Goal: Information Seeking & Learning: Learn about a topic

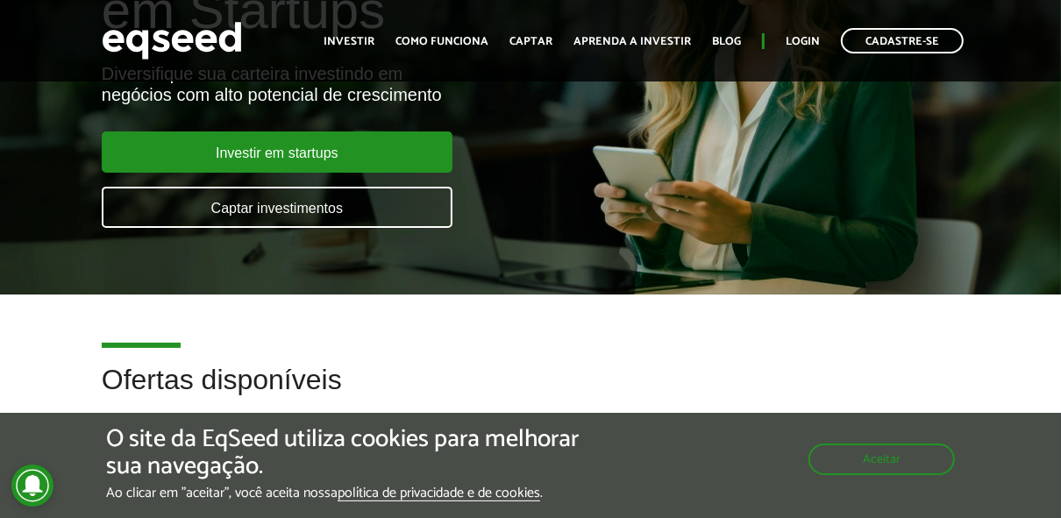
scroll to position [210, 0]
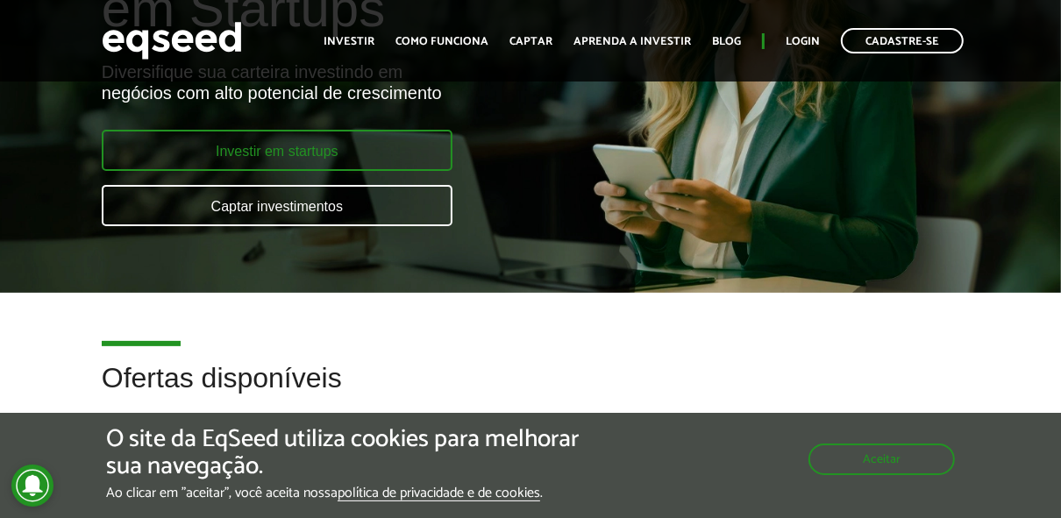
click at [395, 152] on link "Investir em startups" at bounding box center [277, 150] width 351 height 41
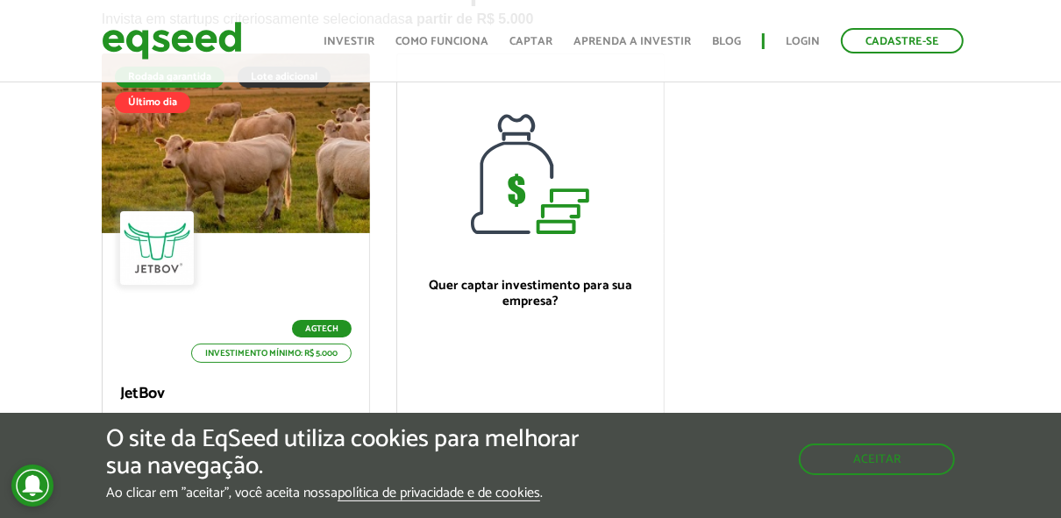
scroll to position [155, 0]
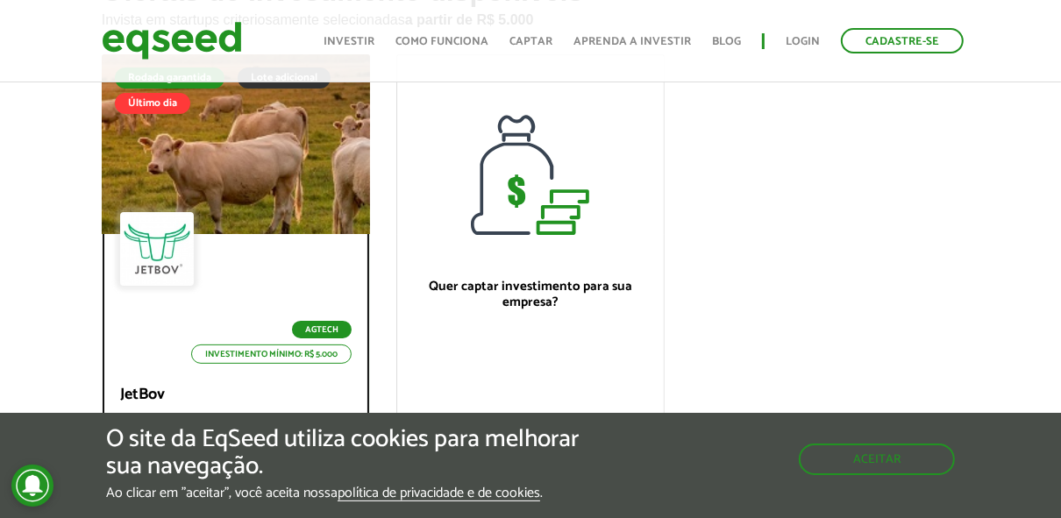
click at [339, 248] on div "Agtech Investimento mínimo: R$ 5.000" at bounding box center [235, 288] width 231 height 152
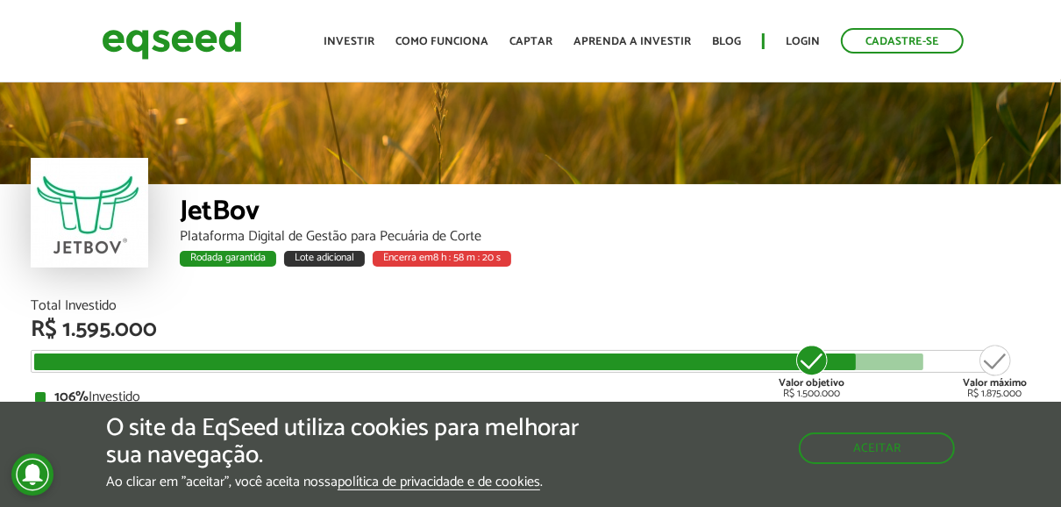
scroll to position [2105, 0]
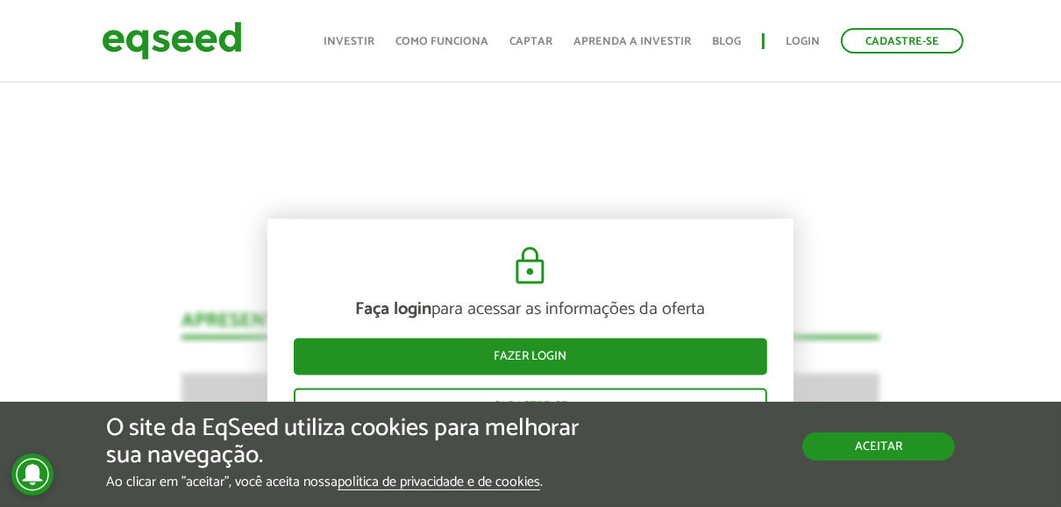
click at [865, 437] on button "Aceitar" at bounding box center [878, 446] width 153 height 28
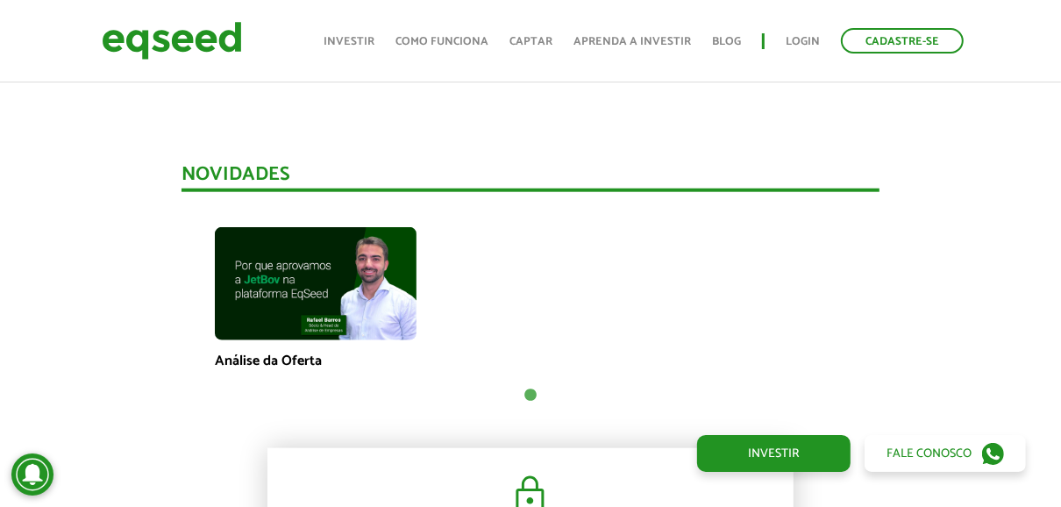
scroll to position [1243, 0]
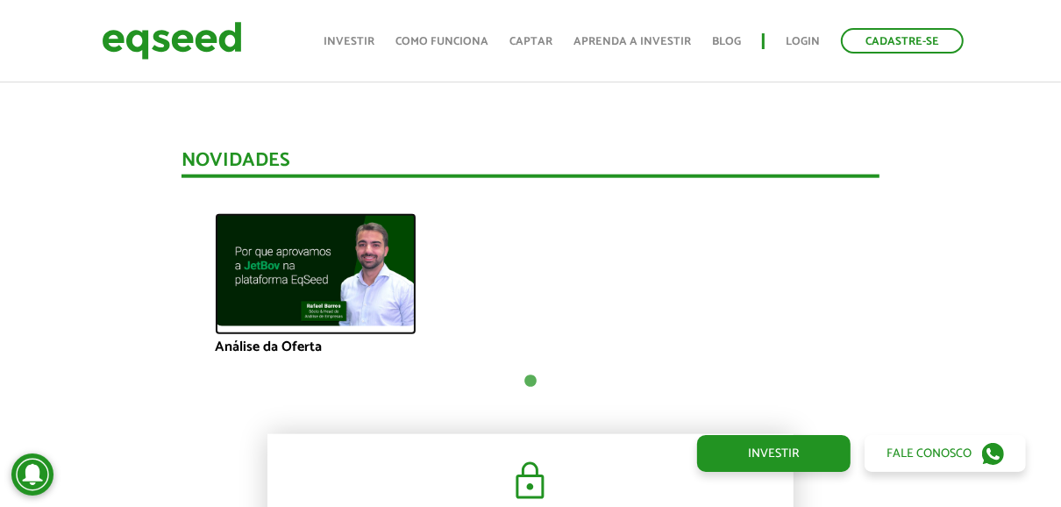
click at [339, 286] on img at bounding box center [316, 269] width 202 height 113
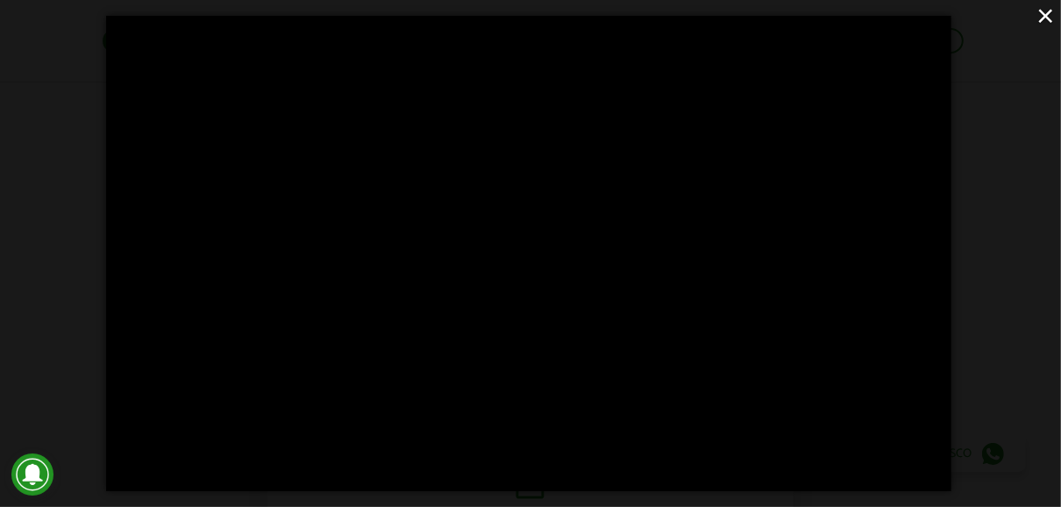
click at [62, 262] on div "×" at bounding box center [530, 253] width 1061 height 507
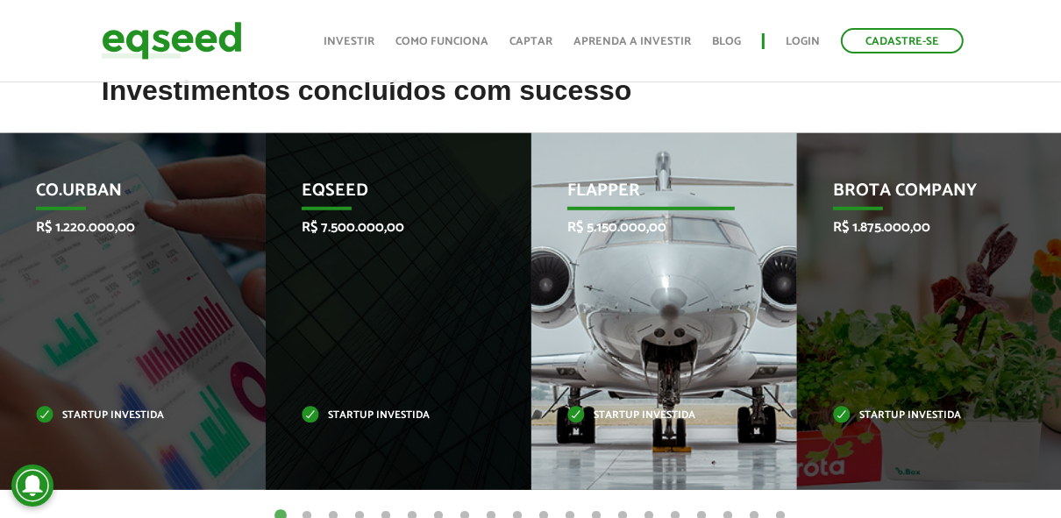
scroll to position [782, 0]
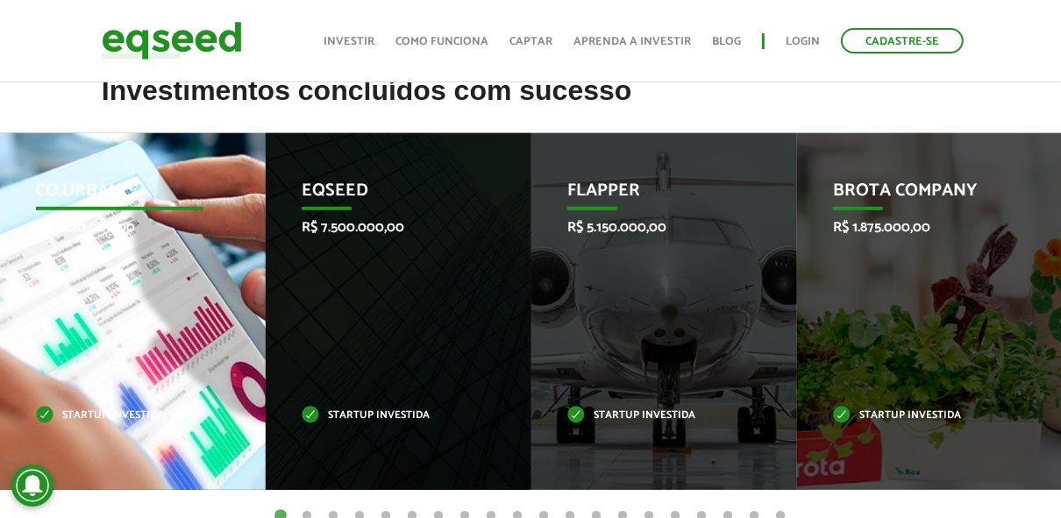
click at [161, 352] on div "Co.Urban R$ 1.220.000,00 Startup investida" at bounding box center [119, 311] width 239 height 357
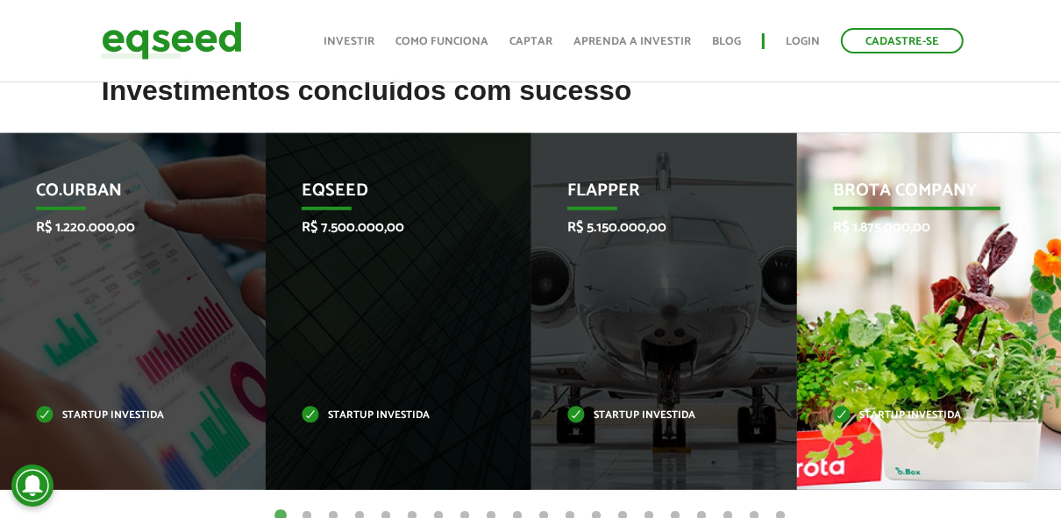
click at [946, 330] on div "Brota Company R$ 1.875.000,00 Startup investida" at bounding box center [916, 311] width 239 height 357
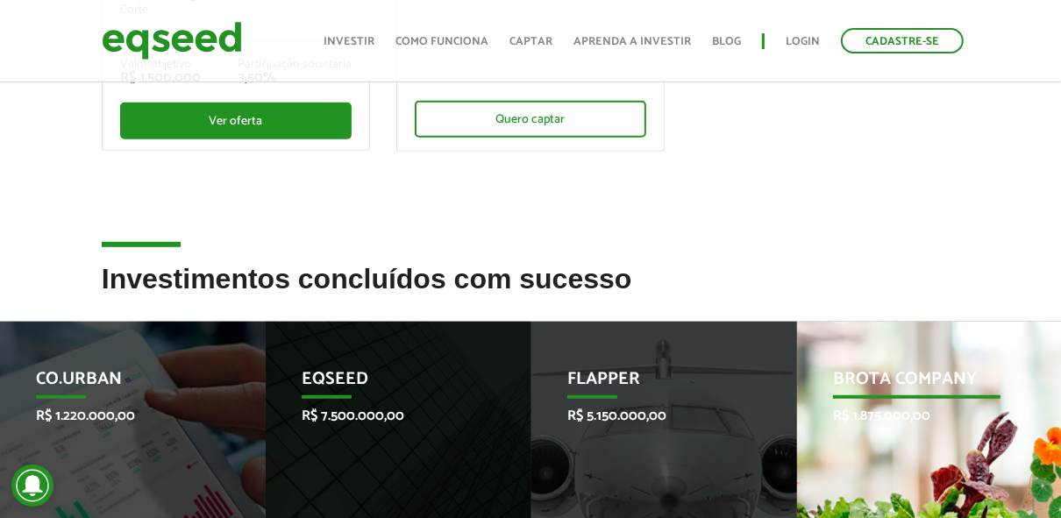
scroll to position [0, 0]
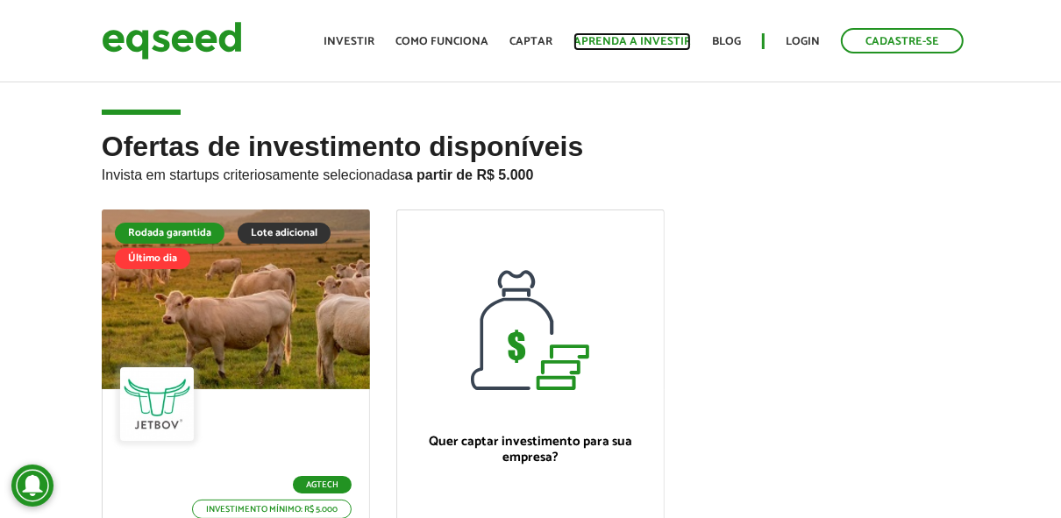
click at [600, 36] on link "Aprenda a investir" at bounding box center [631, 41] width 117 height 11
